Goal: Task Accomplishment & Management: Complete application form

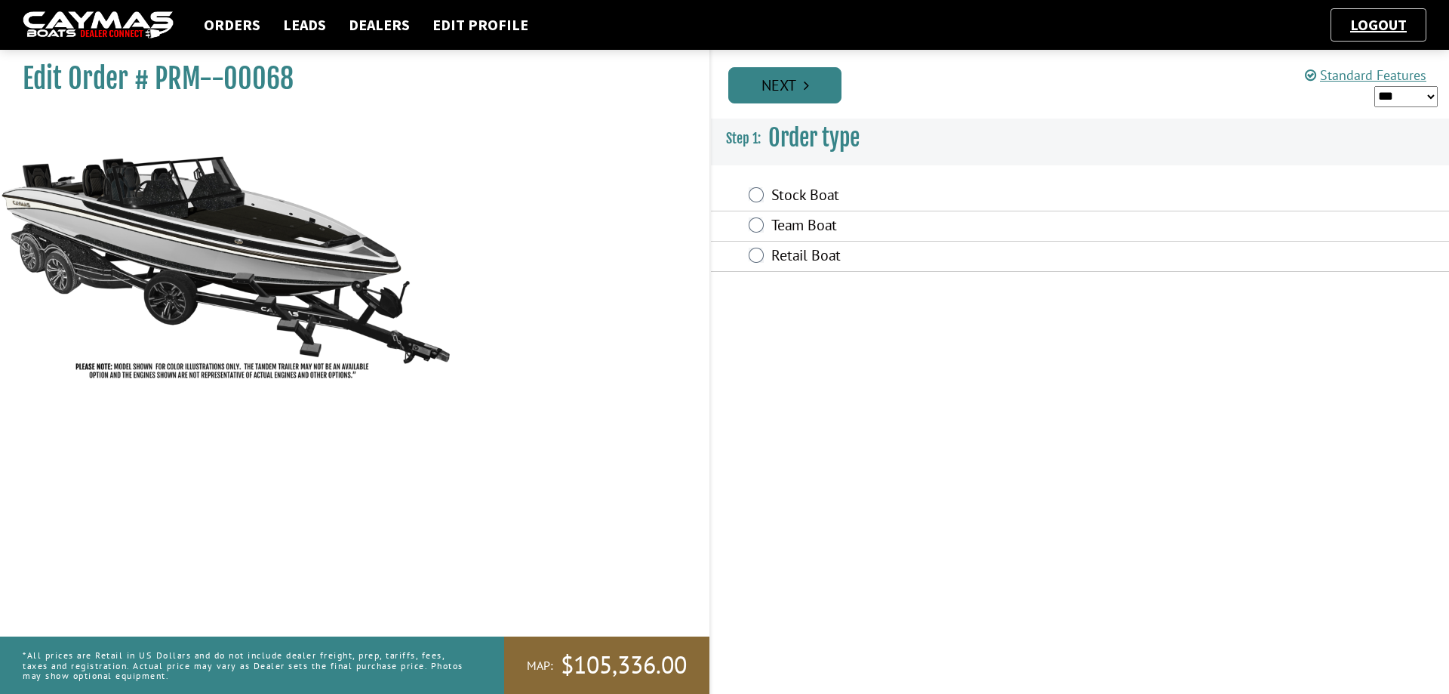
click at [810, 85] on link "Next" at bounding box center [784, 85] width 113 height 36
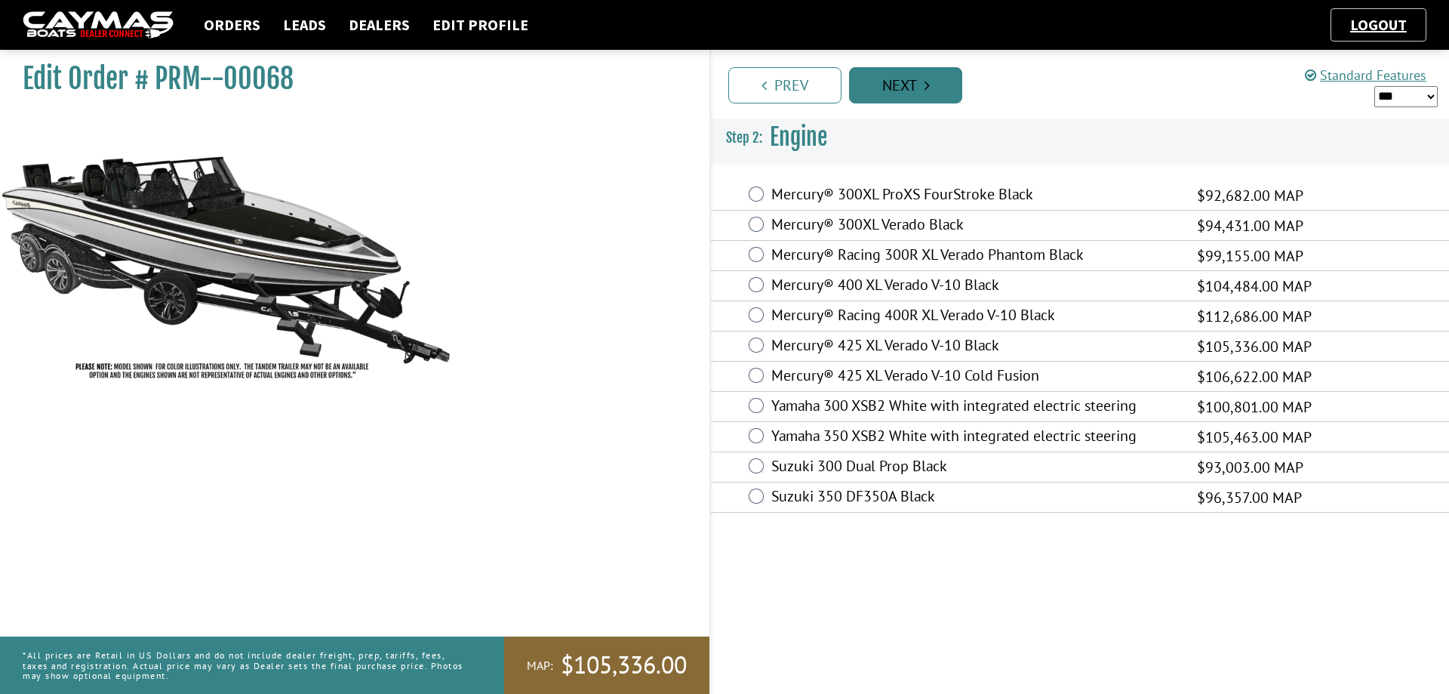
click at [903, 88] on link "Next" at bounding box center [905, 85] width 113 height 36
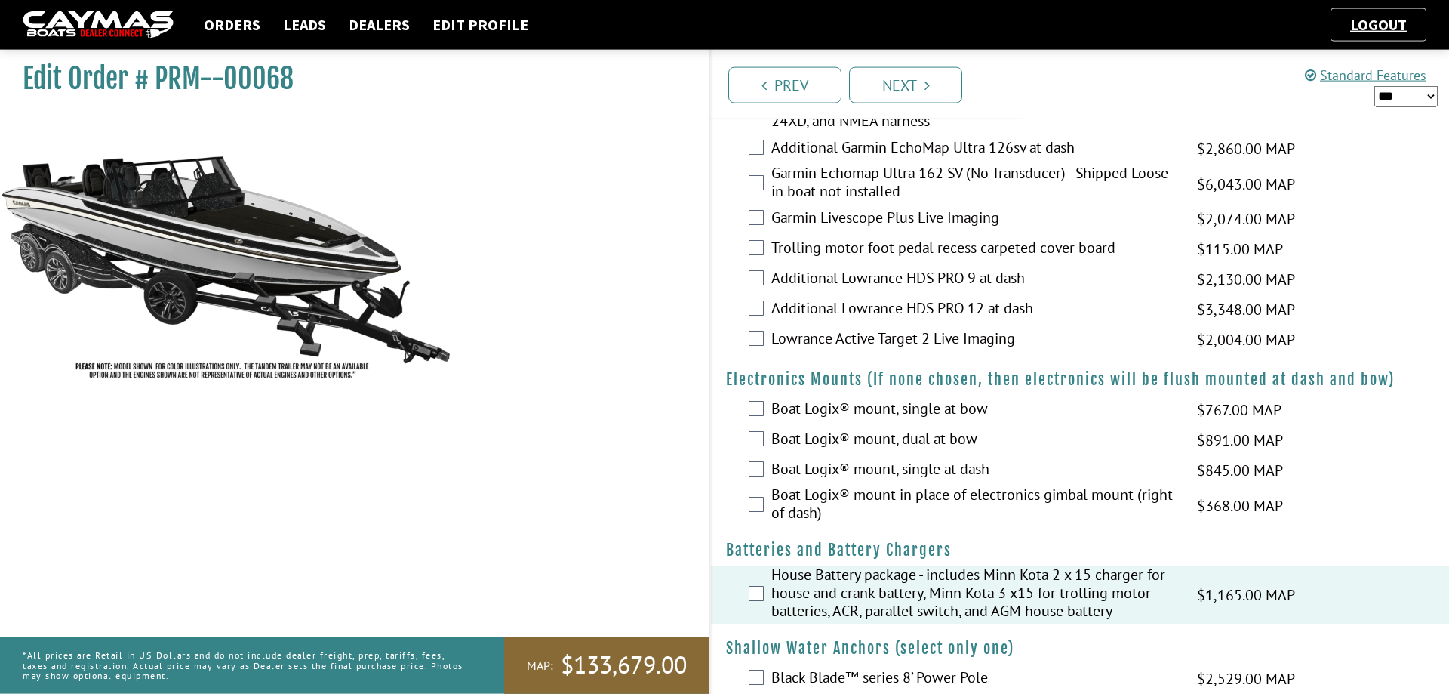
scroll to position [770, 0]
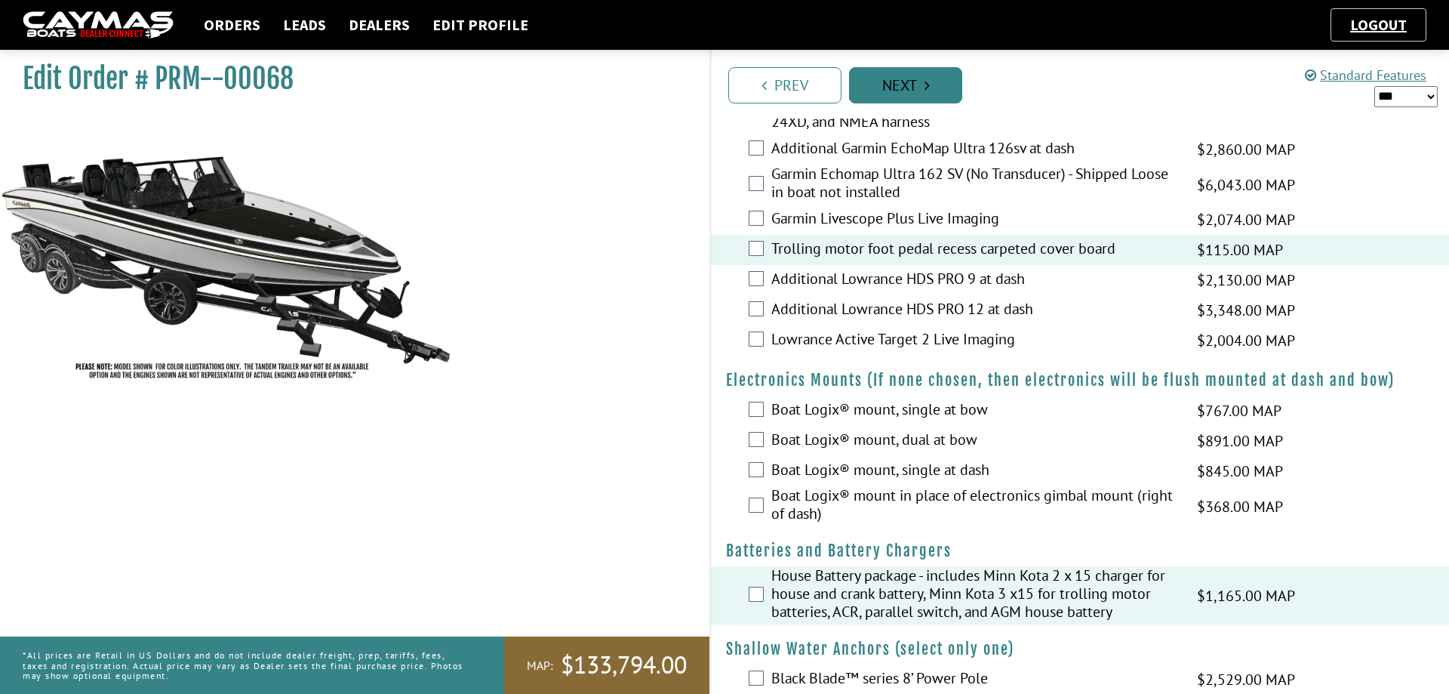
click at [915, 88] on link "Next" at bounding box center [905, 85] width 113 height 36
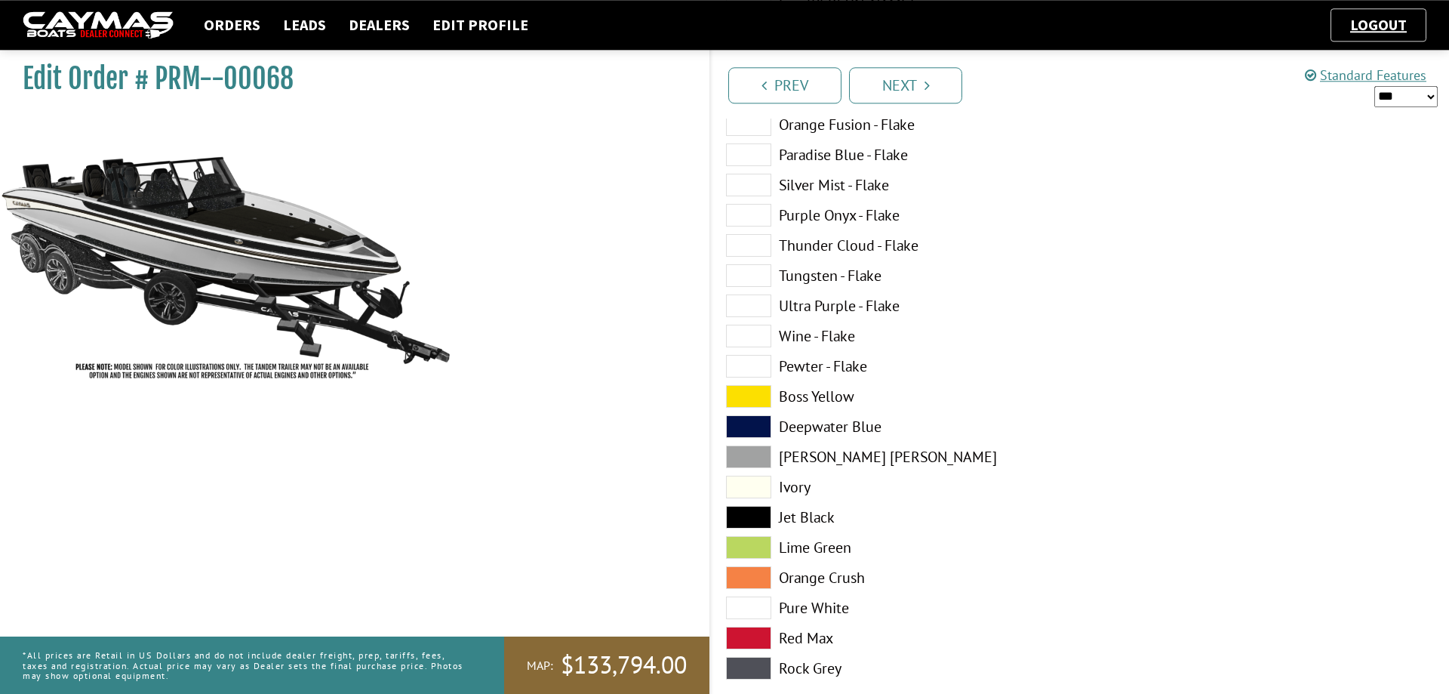
scroll to position [539, 0]
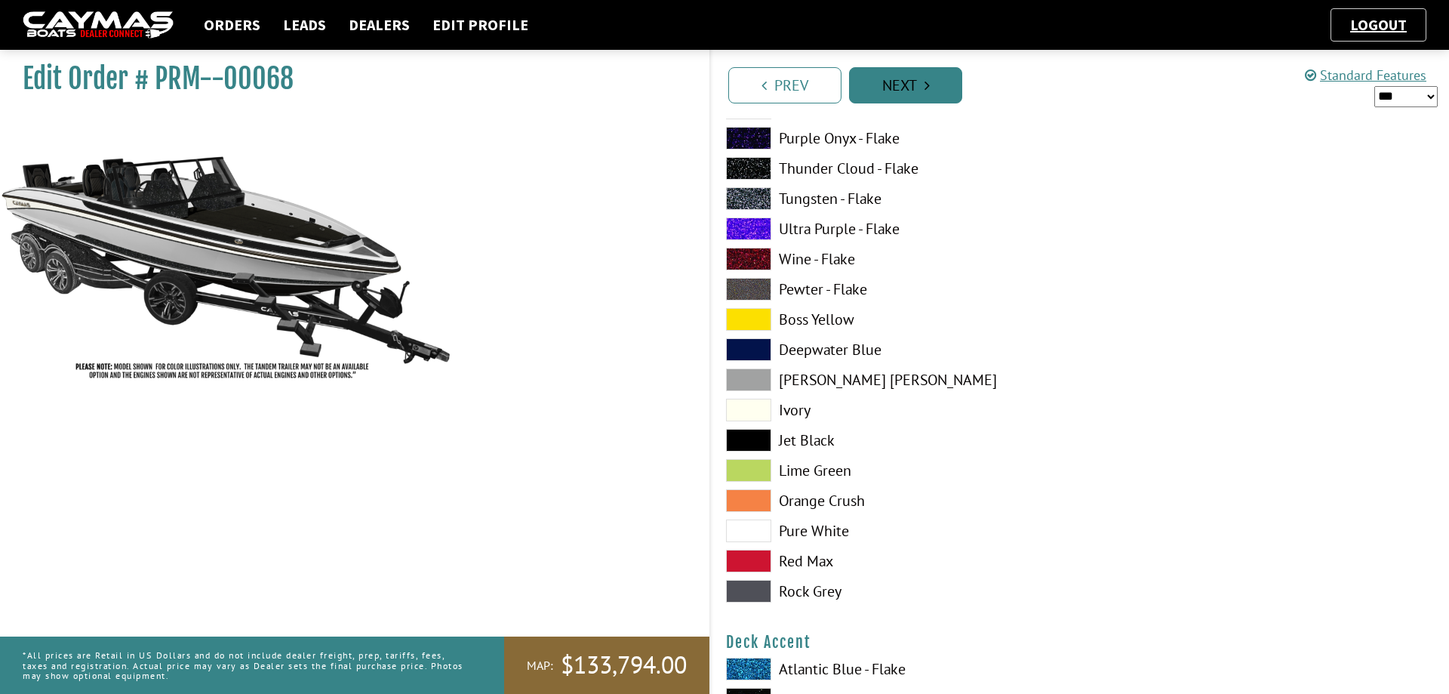
click at [913, 84] on link "Next" at bounding box center [905, 85] width 113 height 36
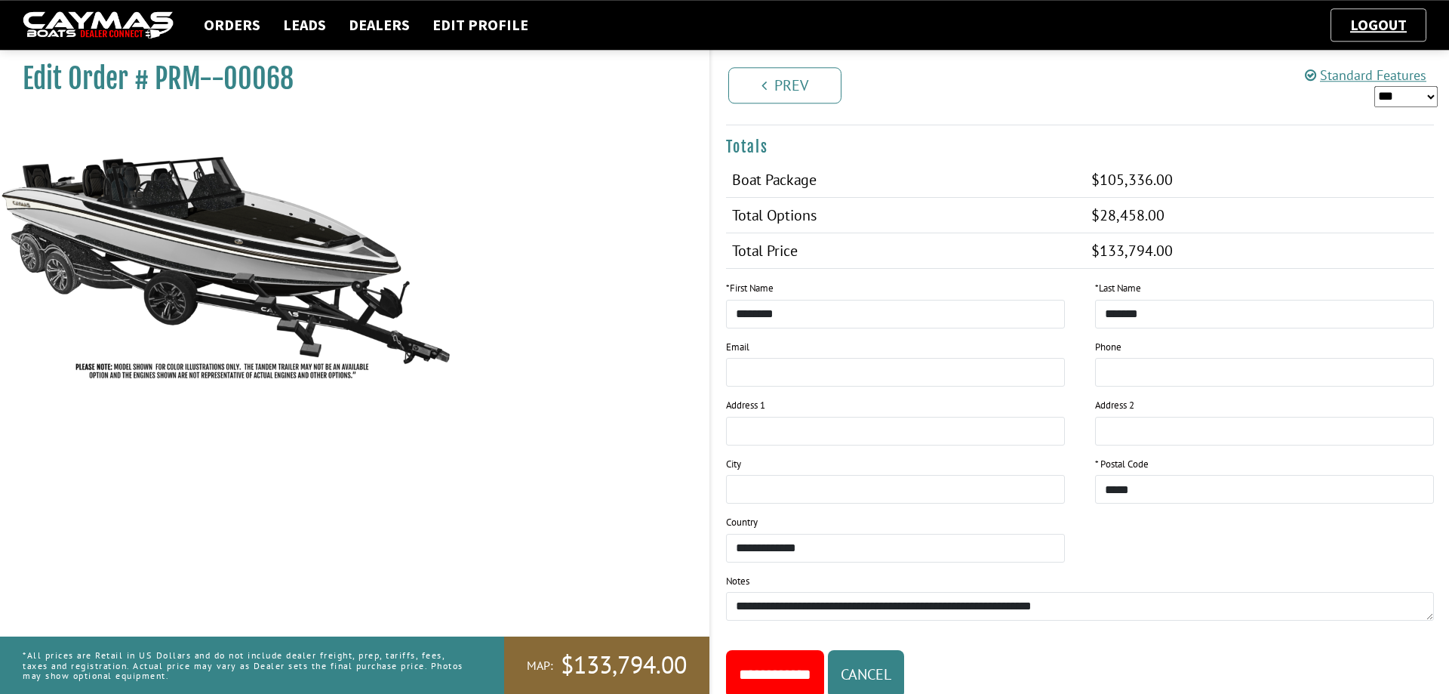
scroll to position [1718, 0]
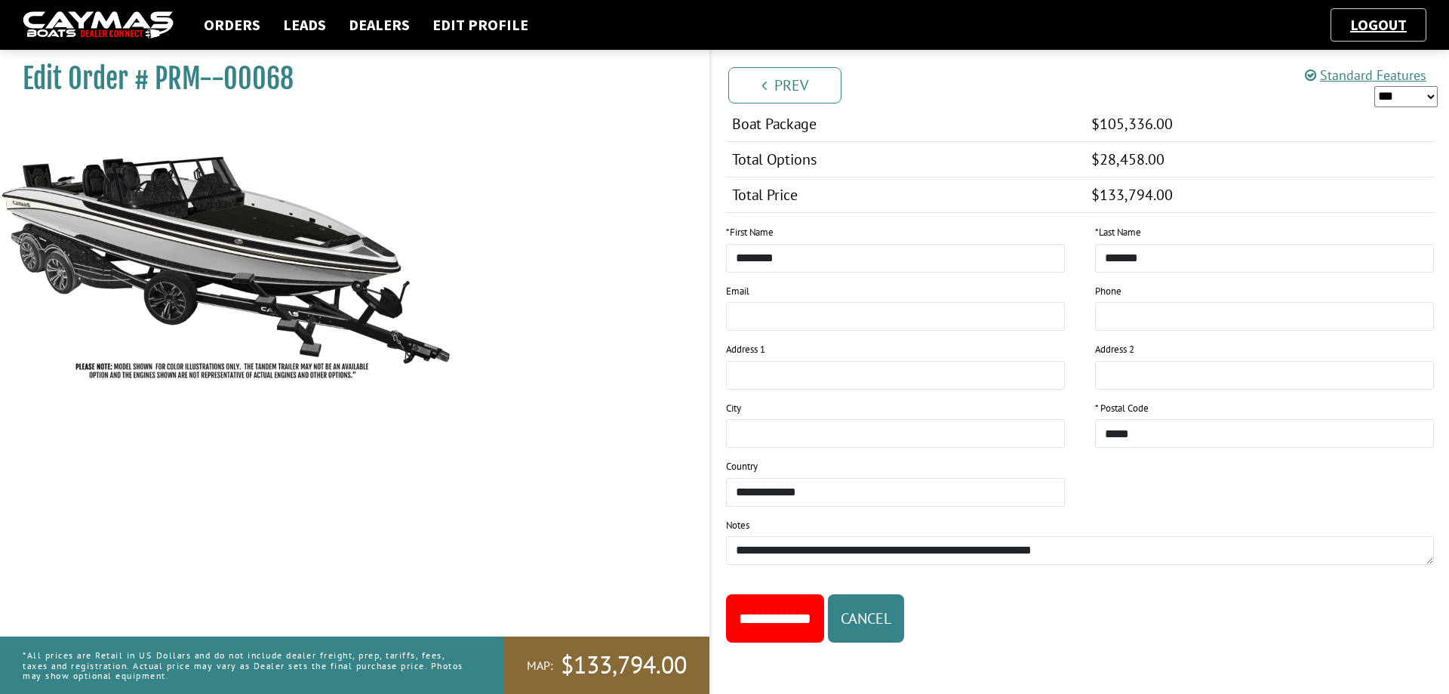
click at [808, 617] on input "**********" at bounding box center [775, 618] width 98 height 48
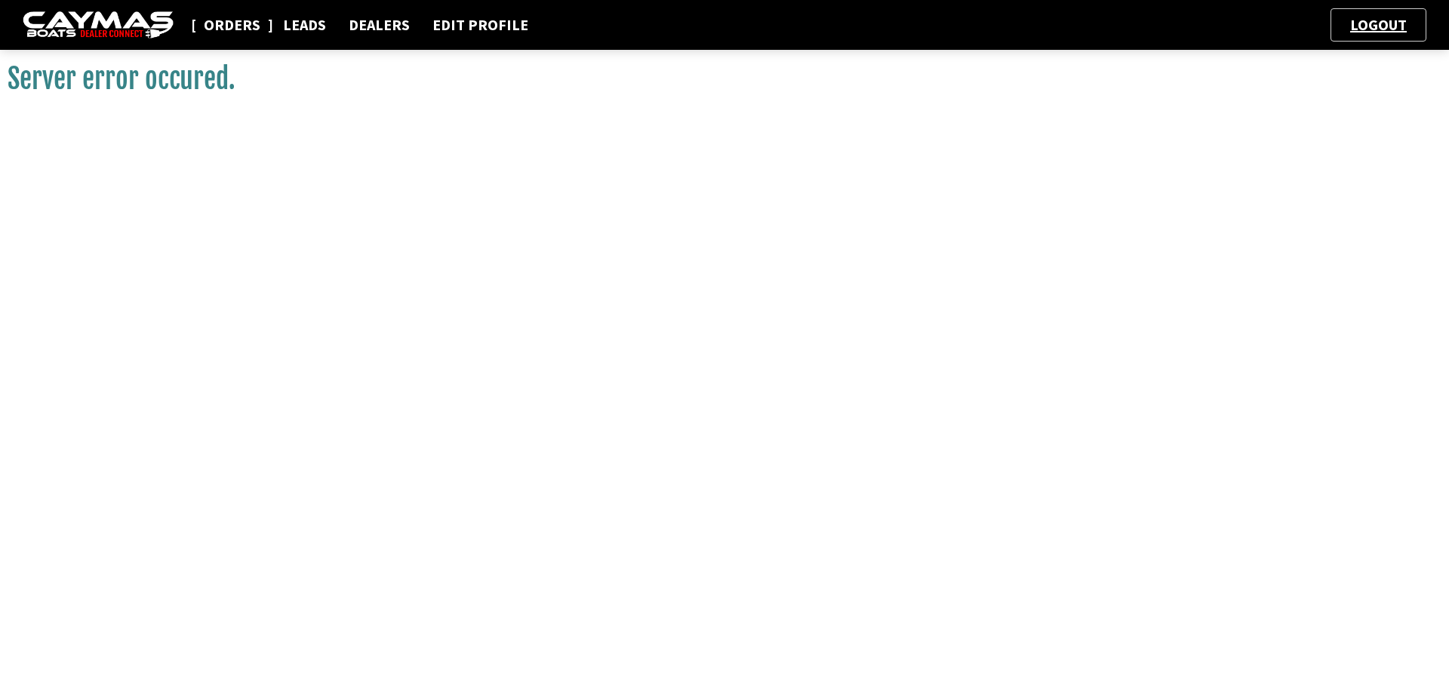
click at [232, 27] on link "Orders" at bounding box center [232, 25] width 72 height 20
